Goal: Information Seeking & Learning: Learn about a topic

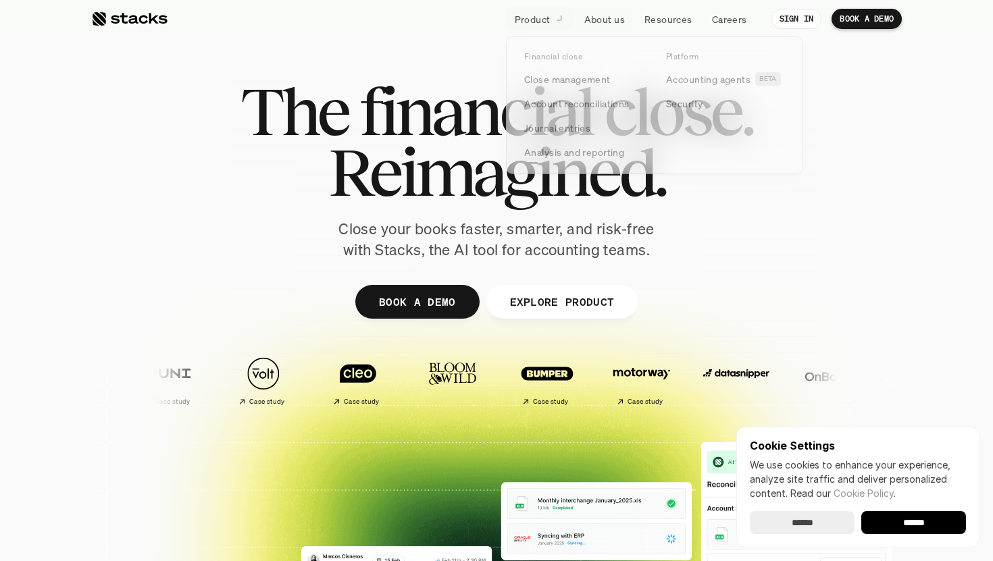
click at [544, 9] on link "Product" at bounding box center [539, 19] width 66 height 24
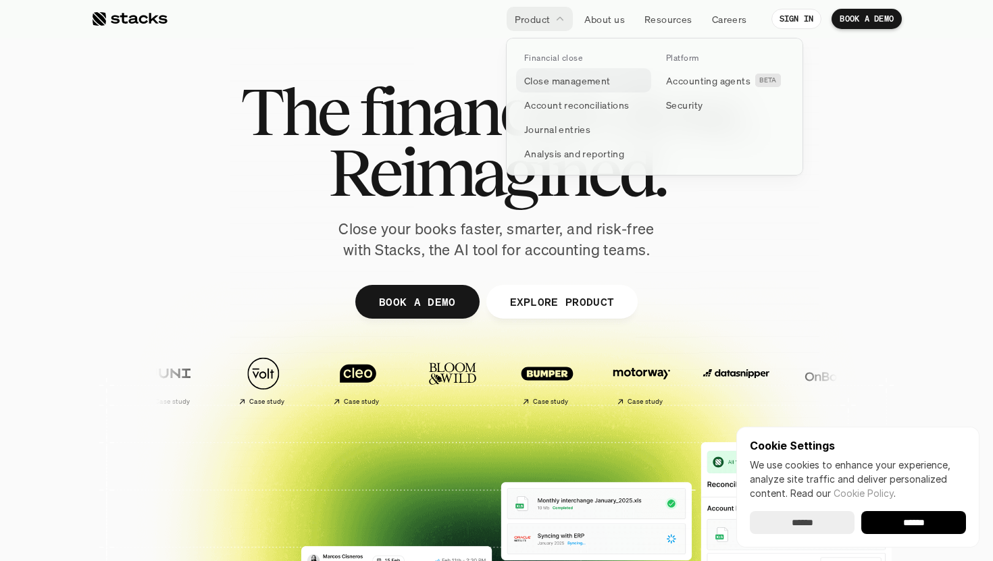
click at [562, 77] on p "Close management" at bounding box center [567, 81] width 86 height 14
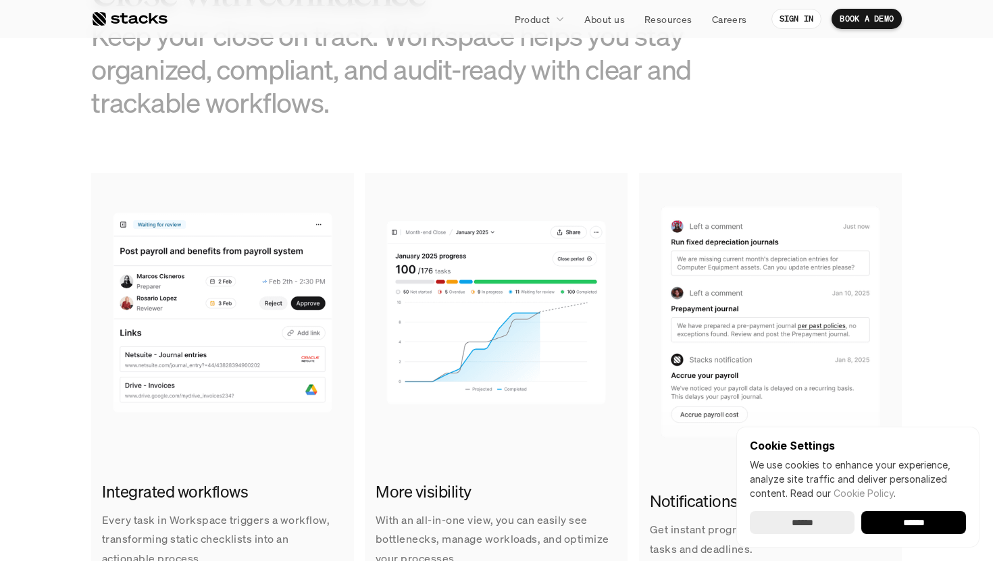
scroll to position [827, 0]
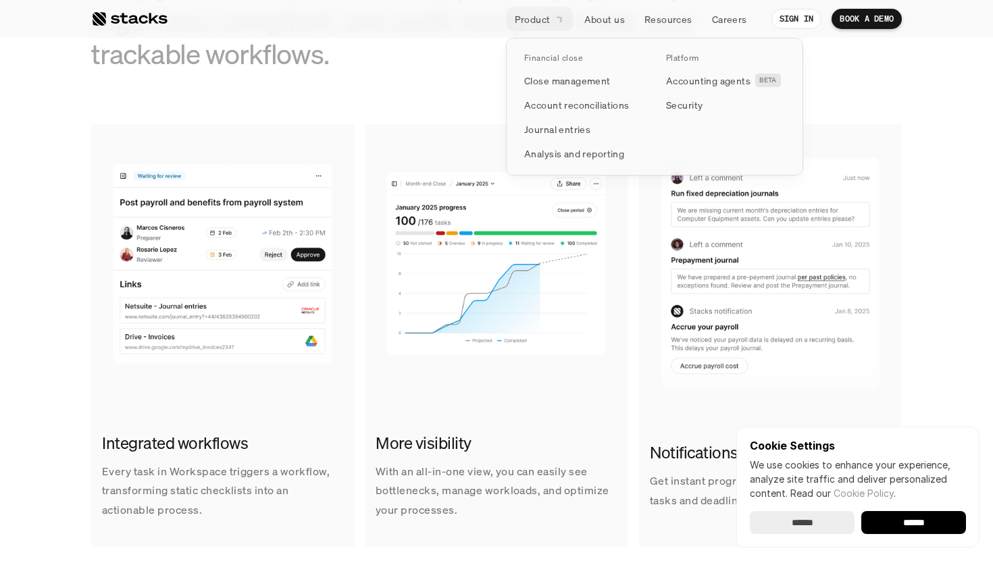
click at [552, 21] on link "Product" at bounding box center [539, 19] width 66 height 24
click at [577, 112] on link "Account reconciliations" at bounding box center [583, 105] width 135 height 24
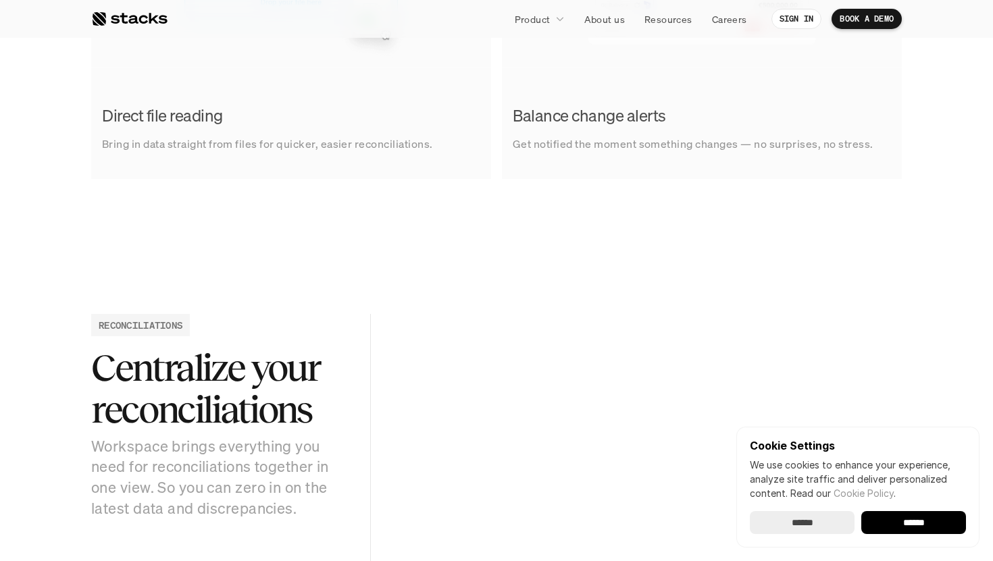
scroll to position [1146, 0]
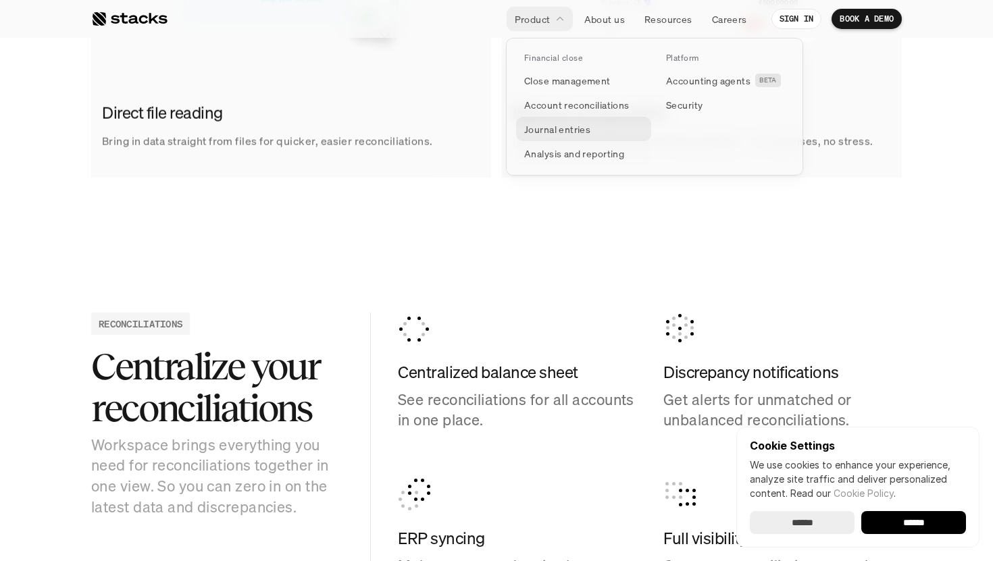
click at [565, 131] on p "Journal entries" at bounding box center [557, 129] width 66 height 14
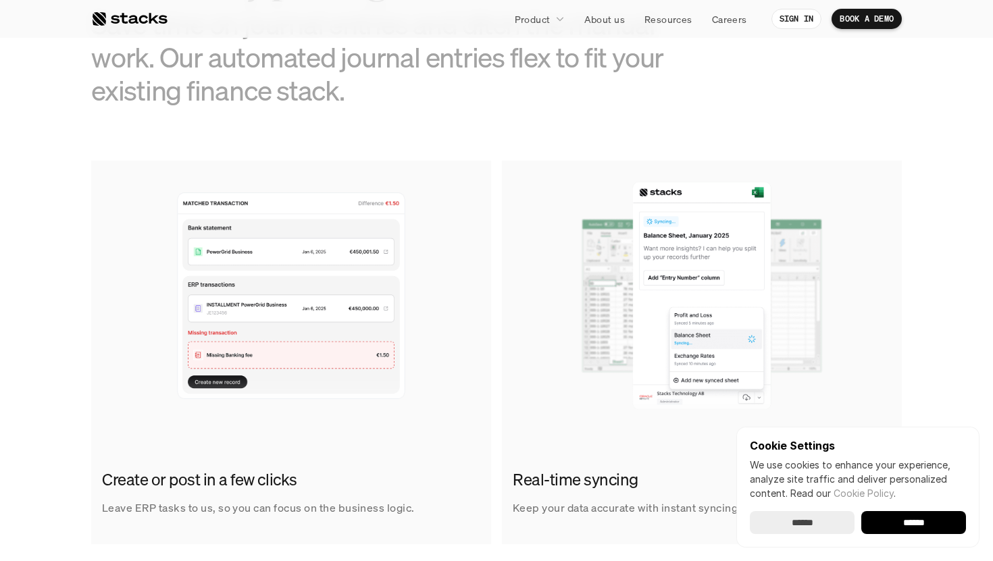
scroll to position [654, 0]
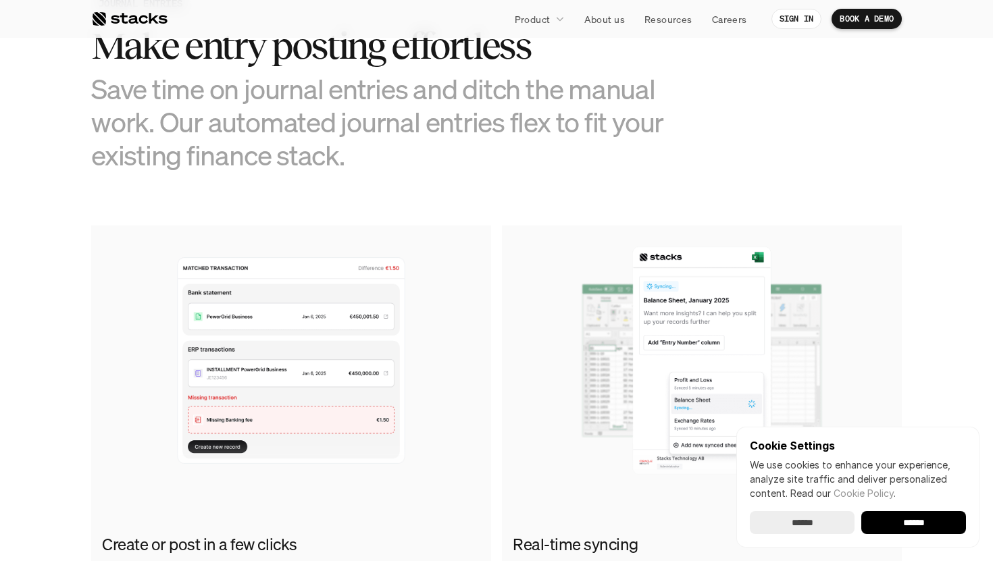
click at [502, 361] on img at bounding box center [702, 361] width 400 height 270
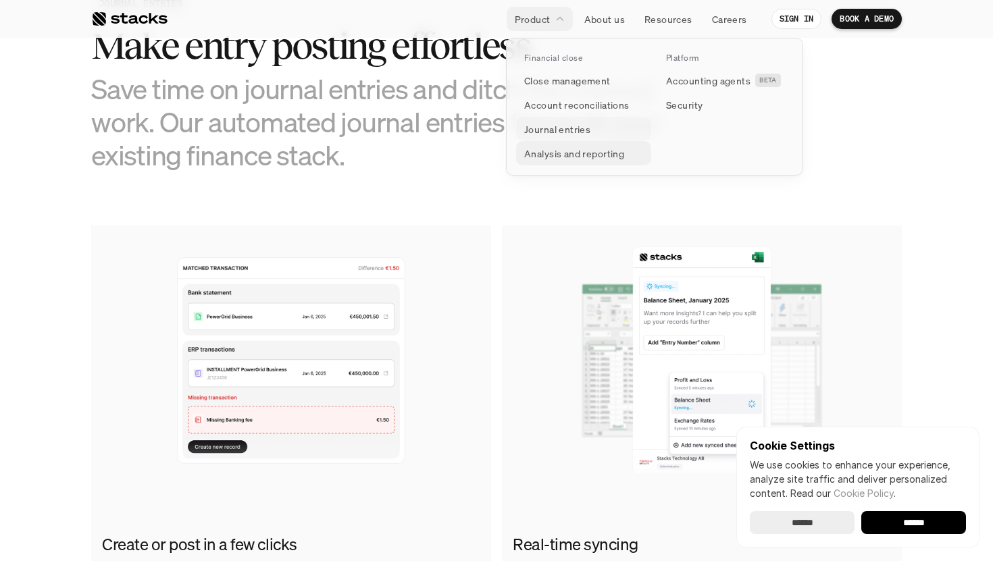
click at [575, 158] on p "Analysis and reporting" at bounding box center [574, 154] width 100 height 14
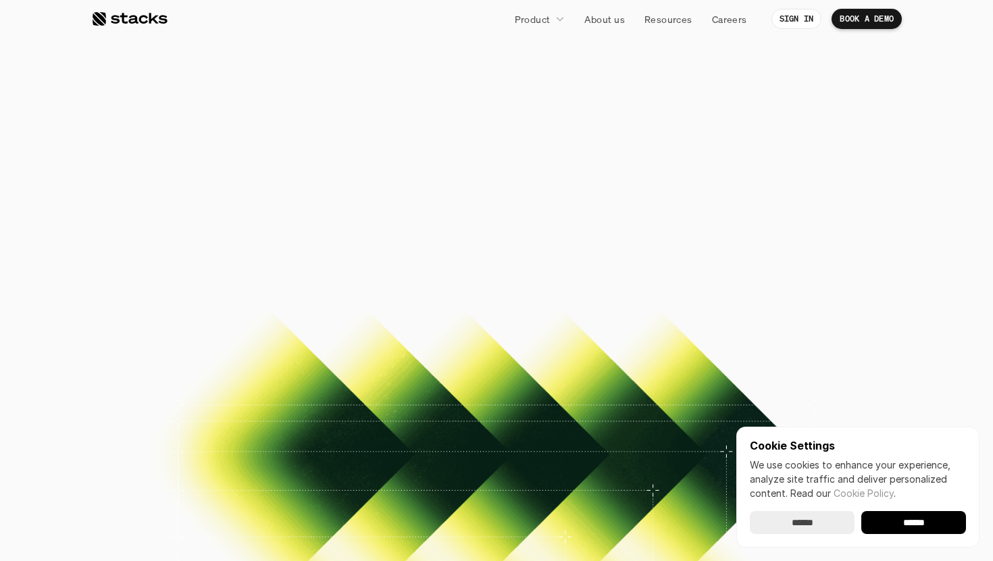
scroll to position [763, 0]
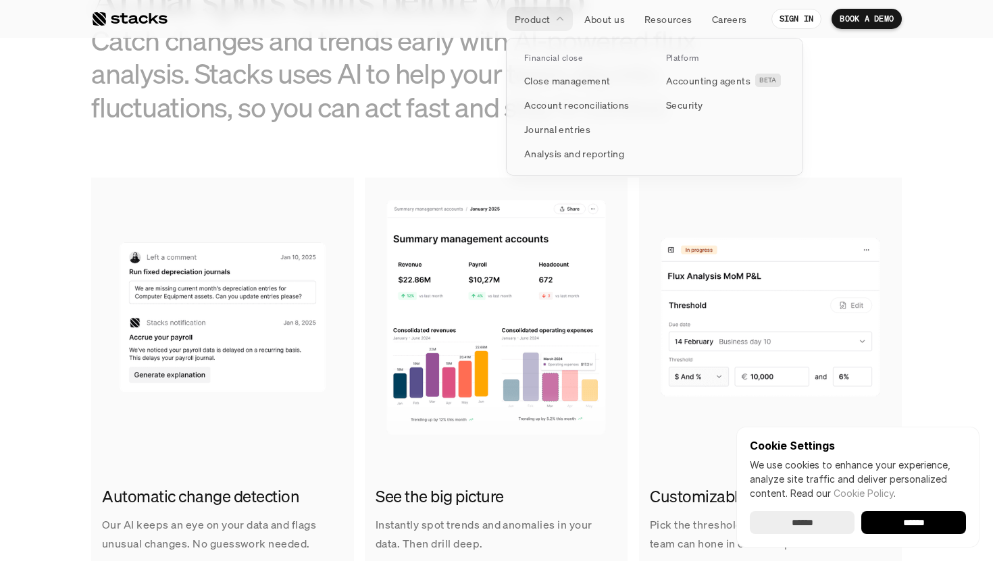
click at [544, 57] on p "Financial close" at bounding box center [553, 57] width 58 height 9
click at [547, 80] on p "Close management" at bounding box center [567, 81] width 86 height 14
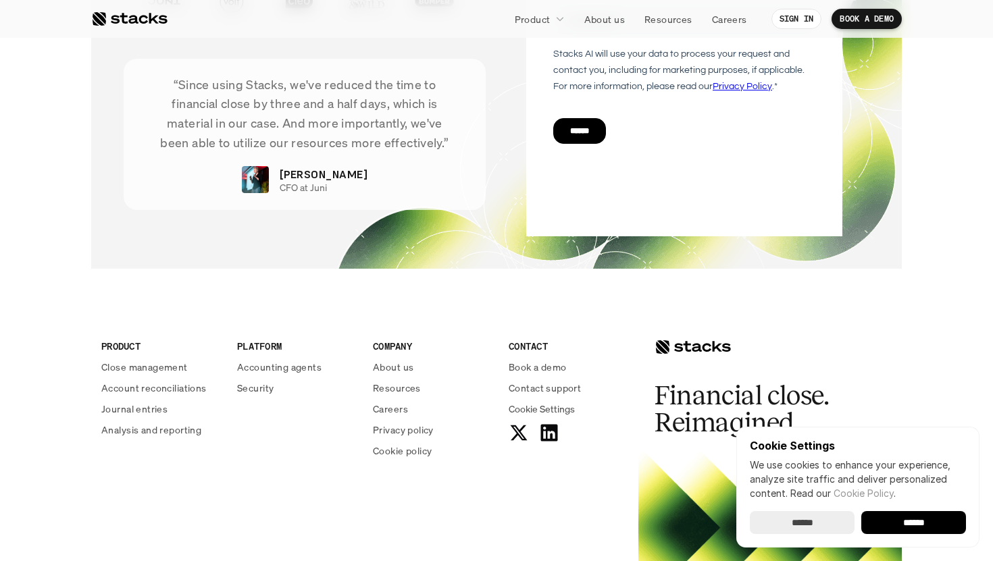
scroll to position [2970, 0]
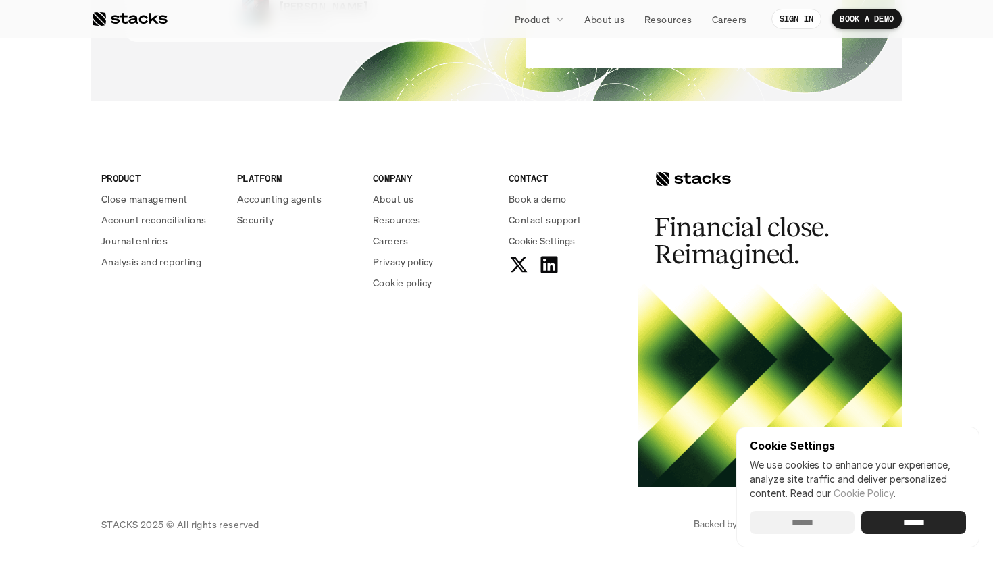
click at [820, 529] on input "******" at bounding box center [802, 522] width 105 height 23
